Goal: Download file/media

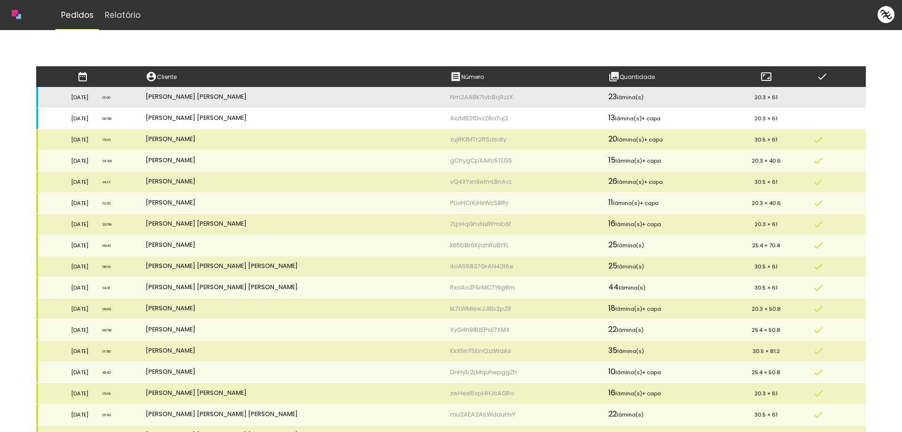
click at [387, 119] on td "[PERSON_NAME] [PERSON_NAME]" at bounding box center [291, 118] width 304 height 21
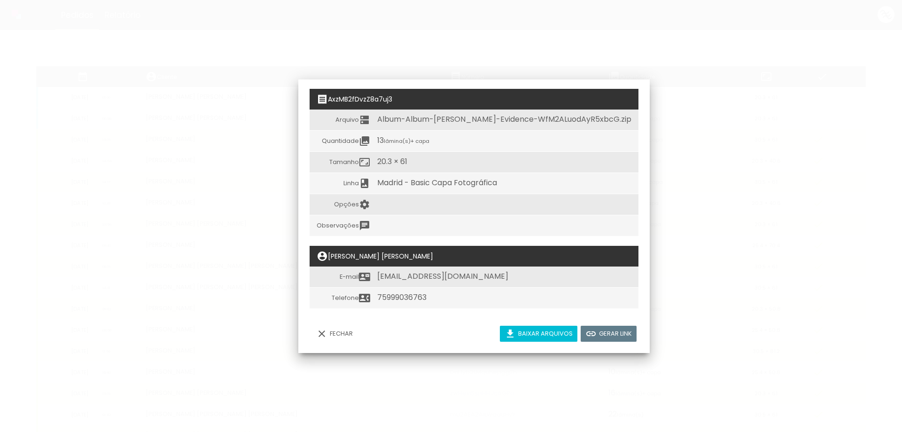
click at [0, 0] on slot "Baixar arquivos" at bounding box center [0, 0] width 0 height 0
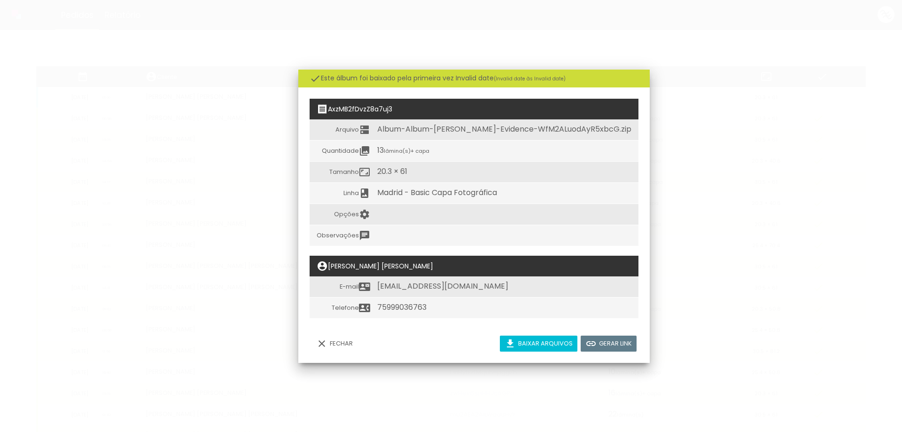
click at [0, 0] on slot "Fechar" at bounding box center [0, 0] width 0 height 0
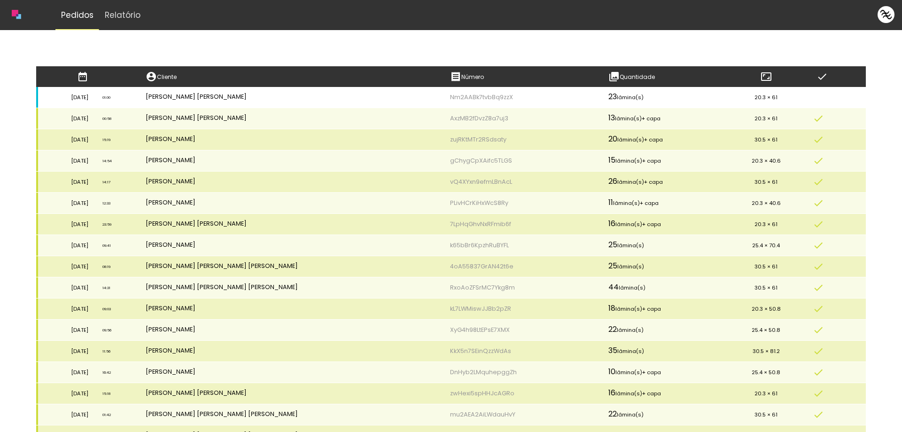
click at [324, 94] on td "[PERSON_NAME] [PERSON_NAME]" at bounding box center [291, 97] width 304 height 21
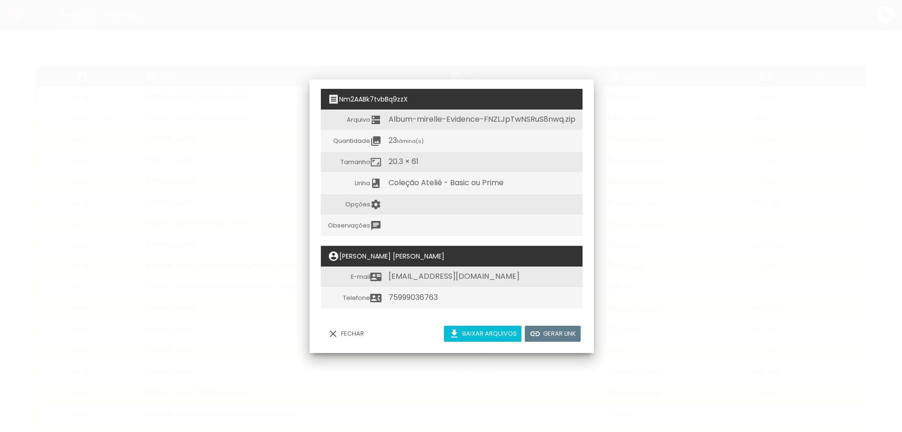
click at [0, 0] on slot "Baixar arquivos" at bounding box center [0, 0] width 0 height 0
click at [0, 0] on slot "Fechar" at bounding box center [0, 0] width 0 height 0
